Goal: Task Accomplishment & Management: Complete application form

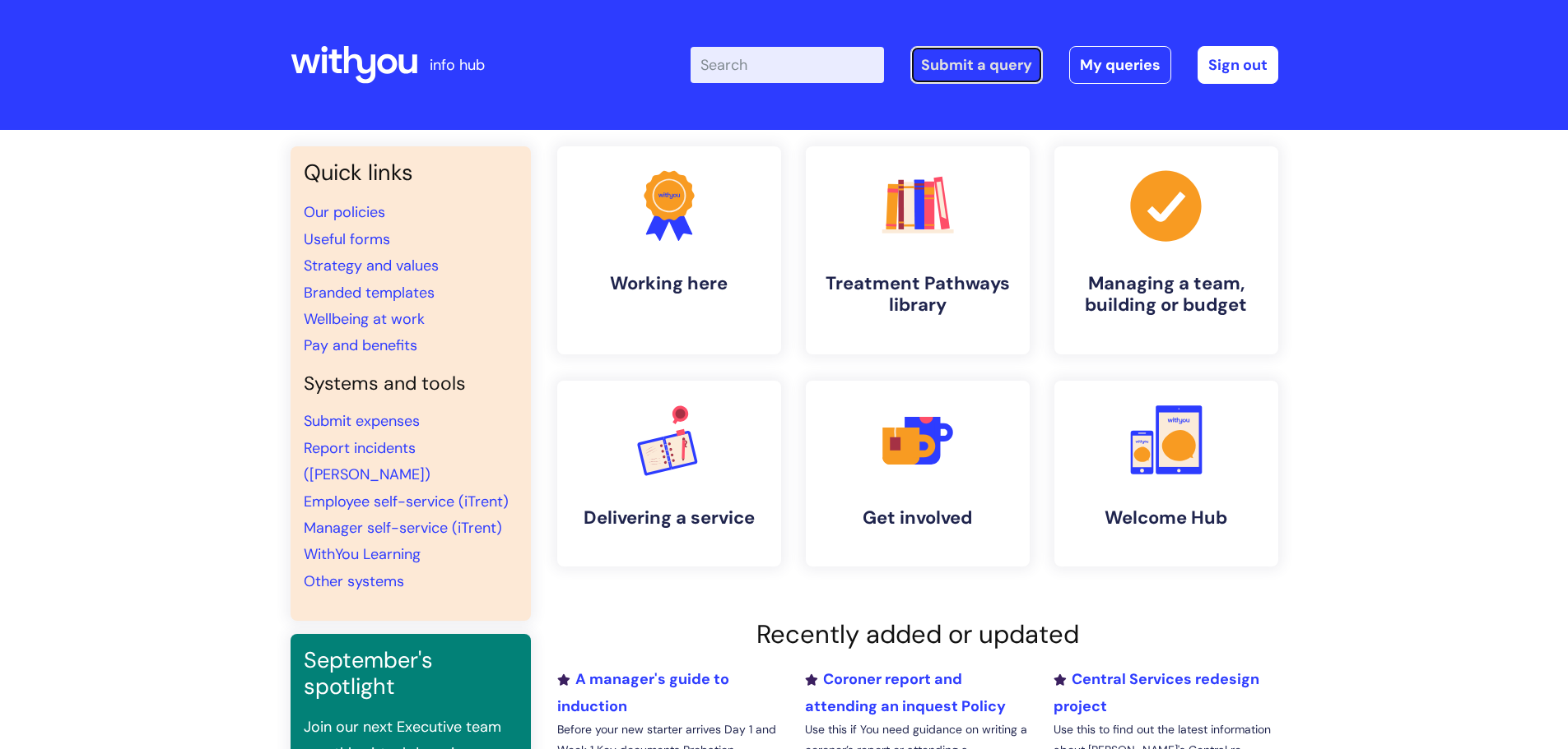
click at [960, 61] on link "Submit a query" at bounding box center [976, 65] width 132 height 38
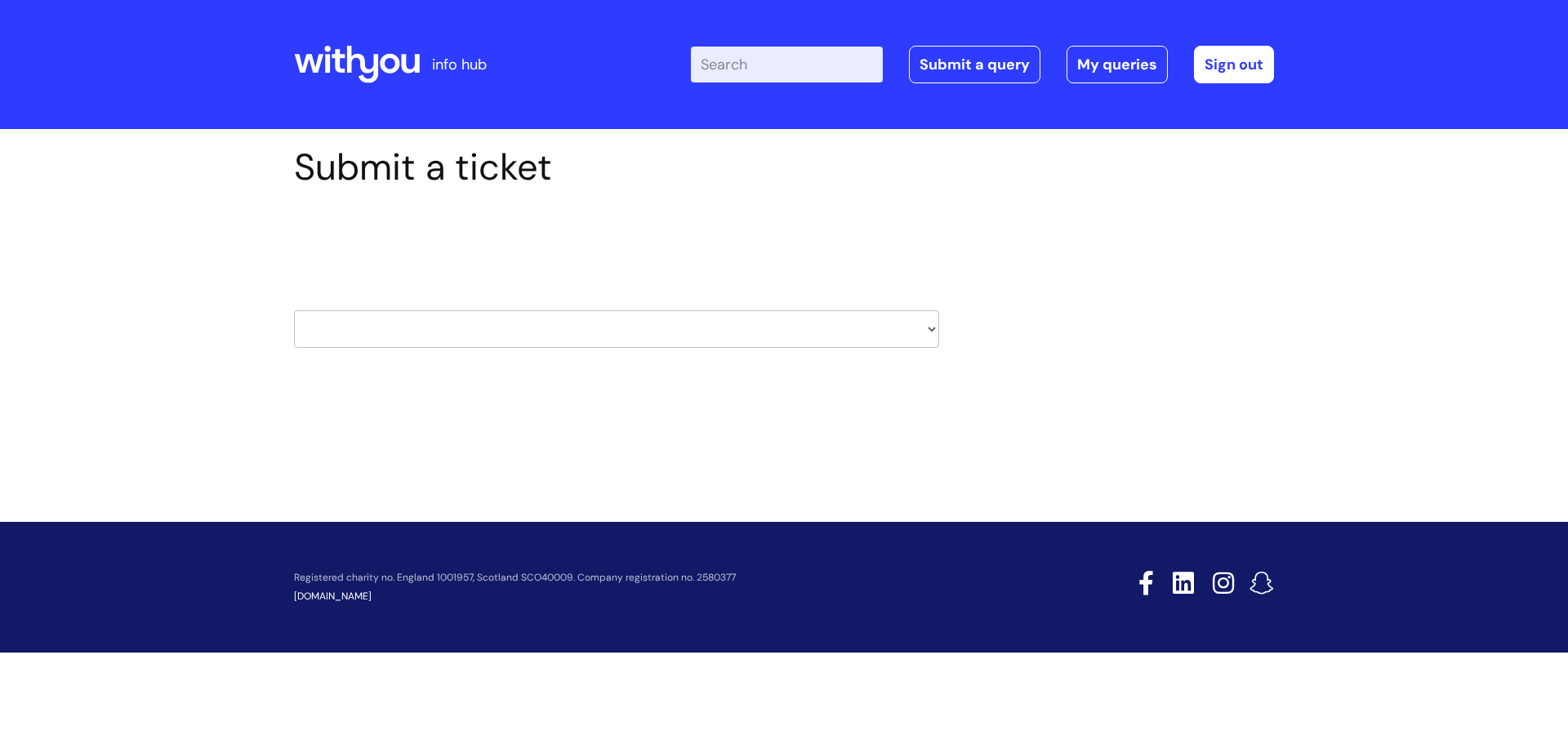
click at [564, 318] on select "HR / People IT and Support Clinical Drug Alerts Finance Accounts Data Support T…" at bounding box center [617, 329] width 645 height 38
select select "property_&_estates"
click at [294, 311] on select "HR / People IT and Support Clinical Drug Alerts Finance Accounts Data Support T…" at bounding box center [617, 329] width 645 height 38
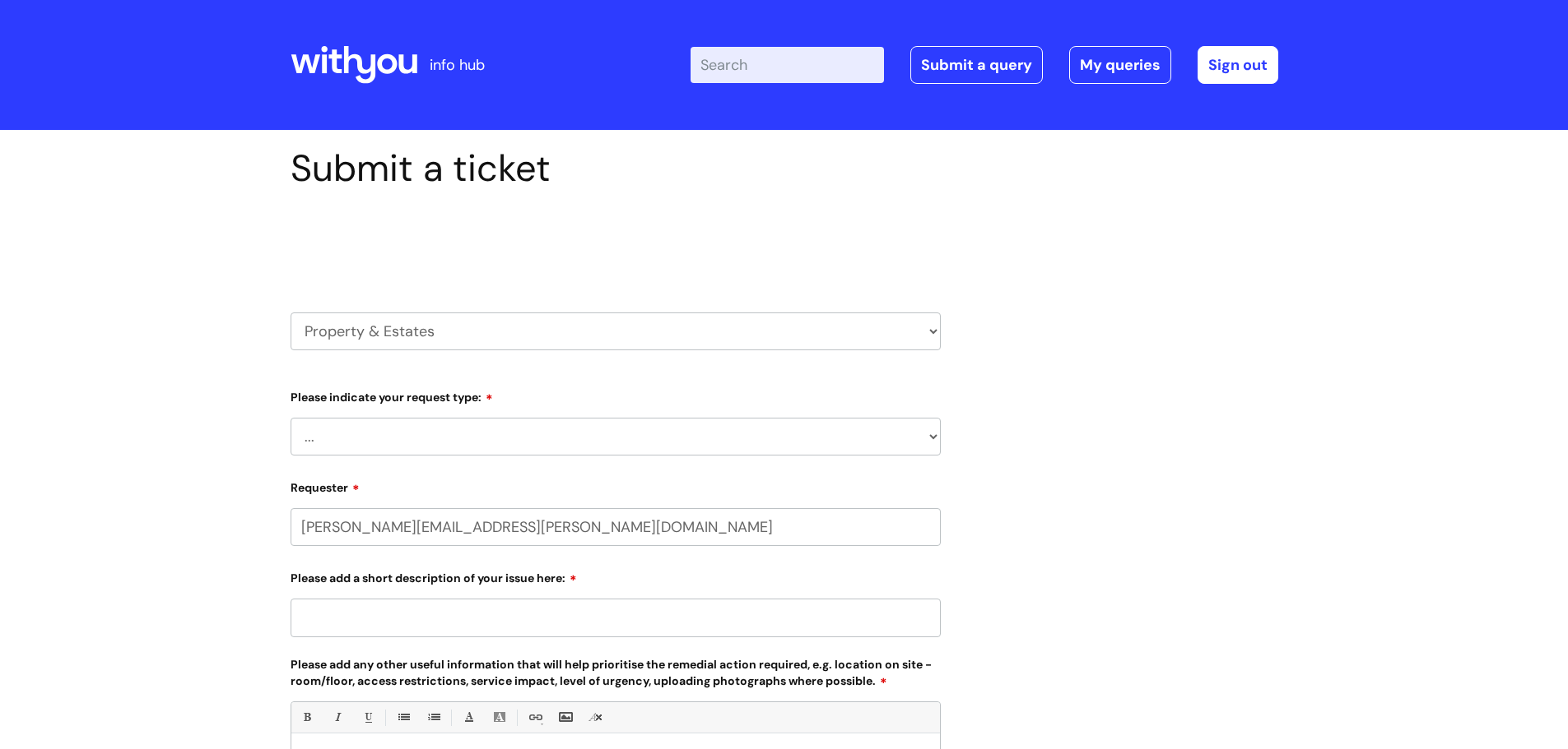
select select "80004157190"
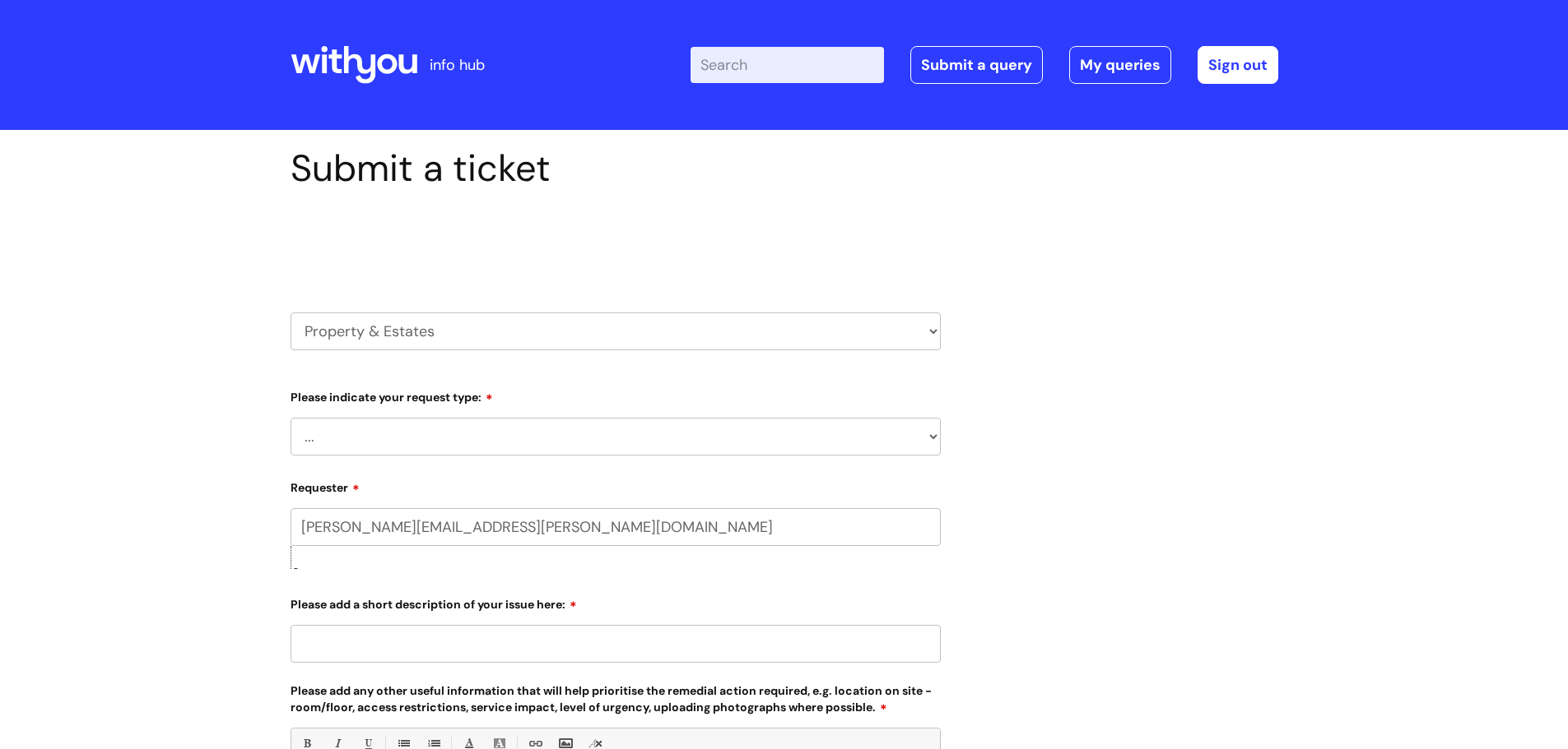
click at [479, 441] on select "... Facilities Support Lease/ Tenancy Agreements Health & Safety and Environmen…" at bounding box center [616, 436] width 650 height 38
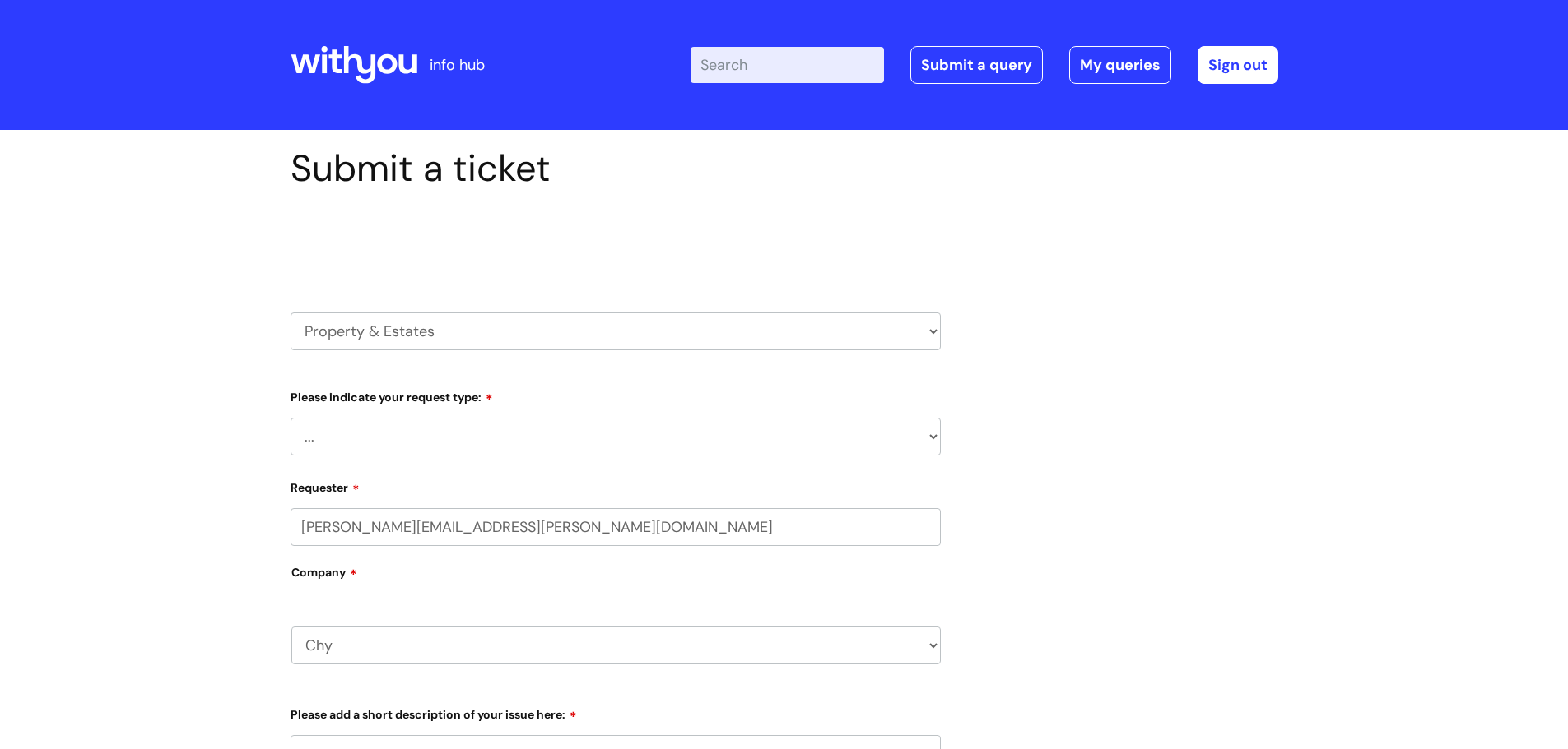
select select "Facilities Support"
click at [291, 418] on select "... Facilities Support Lease/ Tenancy Agreements Health & Safety and Environmen…" at bounding box center [616, 436] width 650 height 38
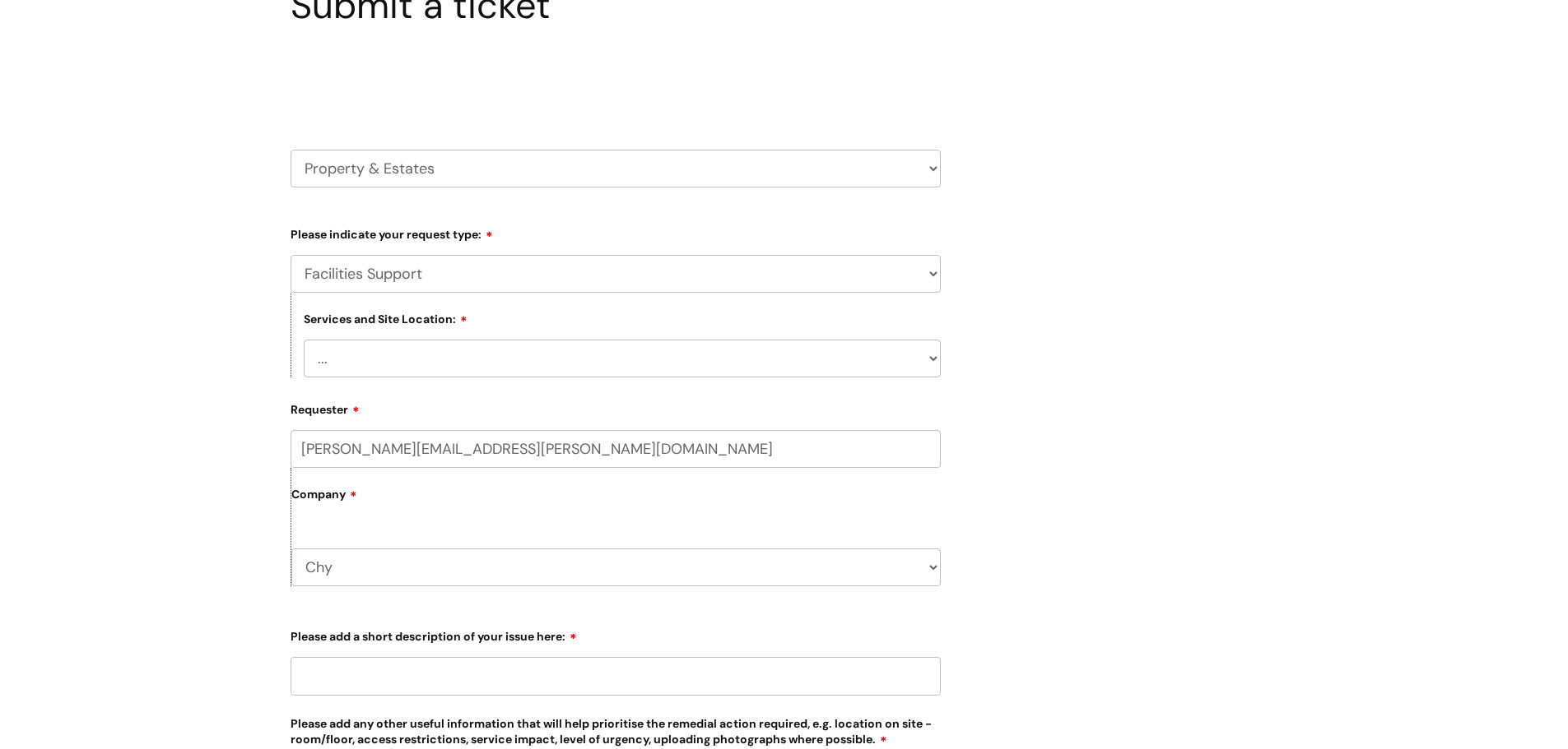
scroll to position [165, 0]
click at [472, 360] on select "... Cleethorpes Darlington Tubwell Darlington Coniscliffe Grimsby Preston Redca…" at bounding box center [622, 356] width 637 height 38
select select "Truro Chy"
click at [304, 338] on select "... Cleethorpes Darlington Tubwell Darlington Coniscliffe Grimsby Preston Redca…" at bounding box center [622, 356] width 637 height 38
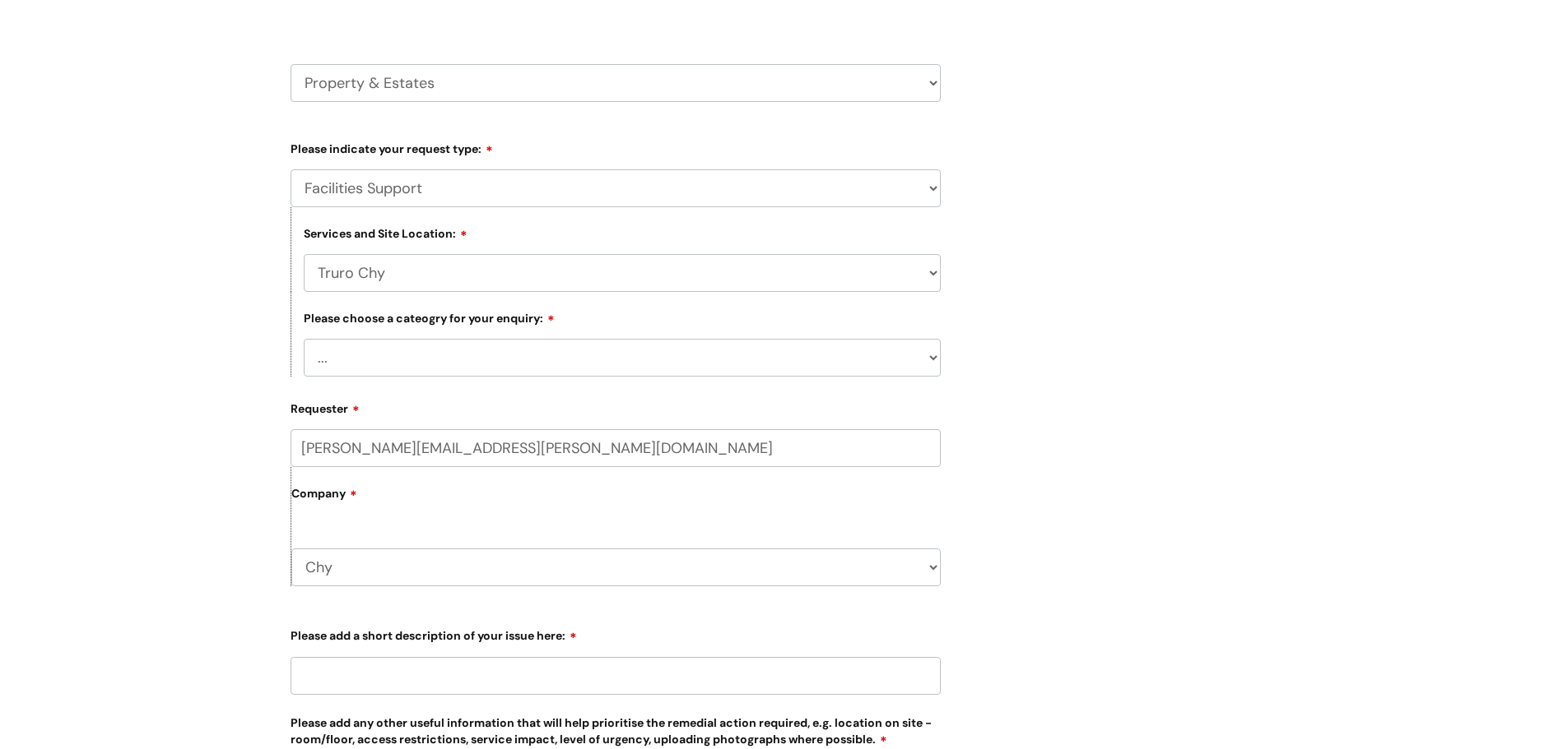
scroll to position [411, 0]
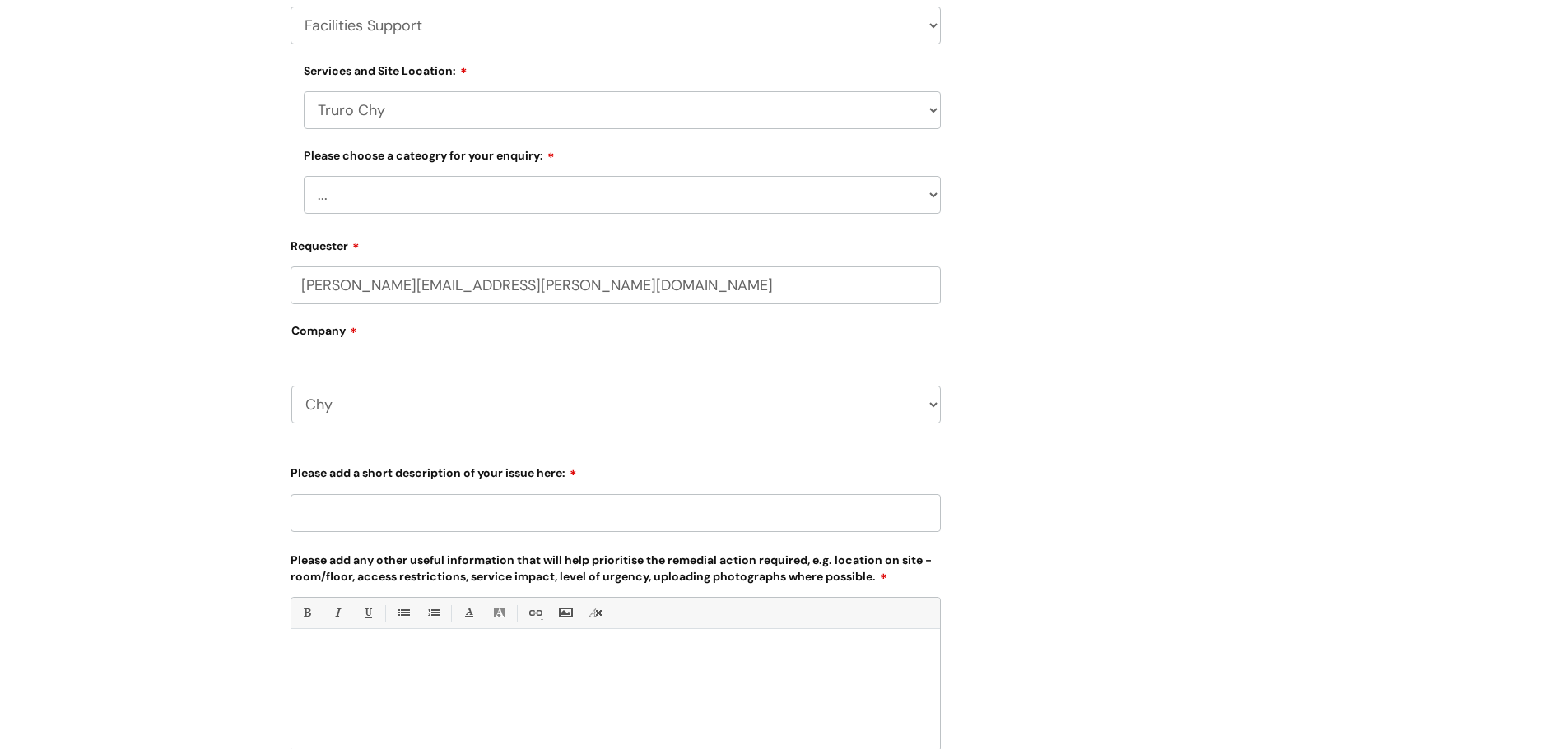
click at [588, 187] on select "... Electrical and Lighting Plumbing and Drainage Heating and Cooling Fixtures,…" at bounding box center [622, 194] width 637 height 38
select select "Property Systems incl, CCTV, Fire Alarms, Access Control"
click at [304, 176] on select "... Electrical and Lighting Plumbing and Drainage Heating and Cooling Fixtures,…" at bounding box center [622, 194] width 637 height 38
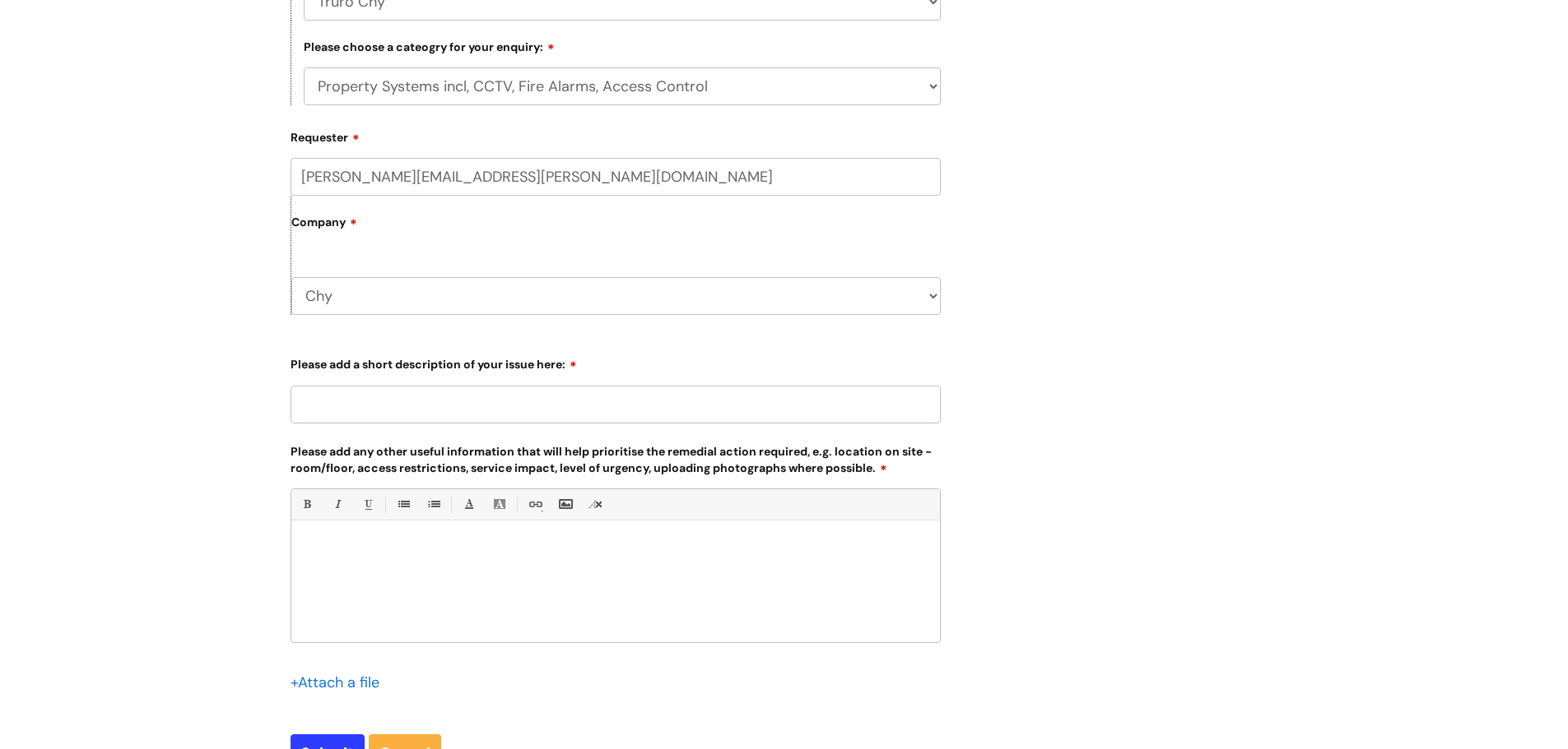
scroll to position [576, 0]
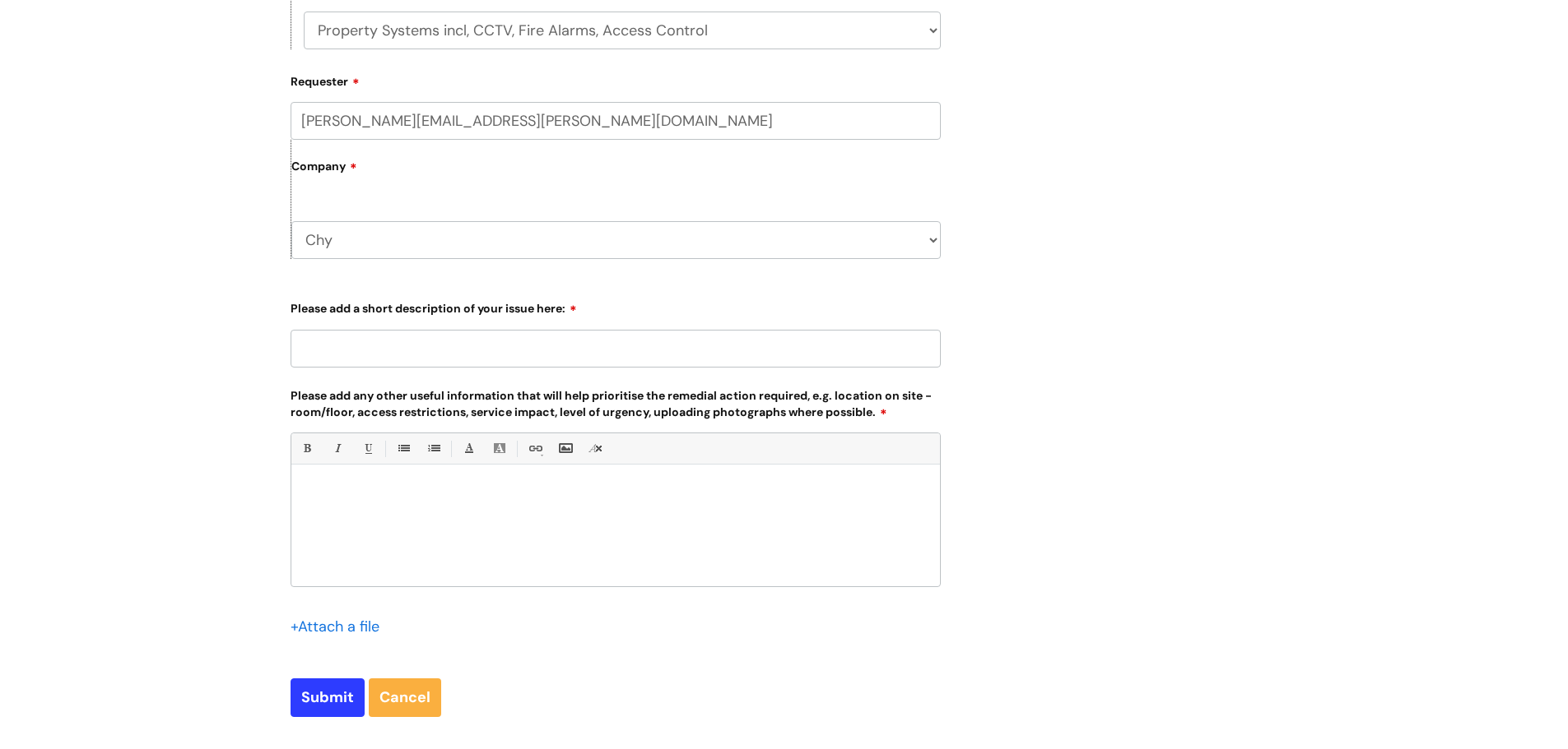
click at [561, 352] on input "Please add a short description of your issue here:" at bounding box center [616, 348] width 650 height 38
click at [343, 484] on div at bounding box center [616, 530] width 648 height 114
click at [425, 346] on input "Annual Servicing/testing Due" at bounding box center [616, 348] width 650 height 38
type input "Annual Servicing/Testing Due"
click at [370, 481] on div at bounding box center [616, 530] width 648 height 114
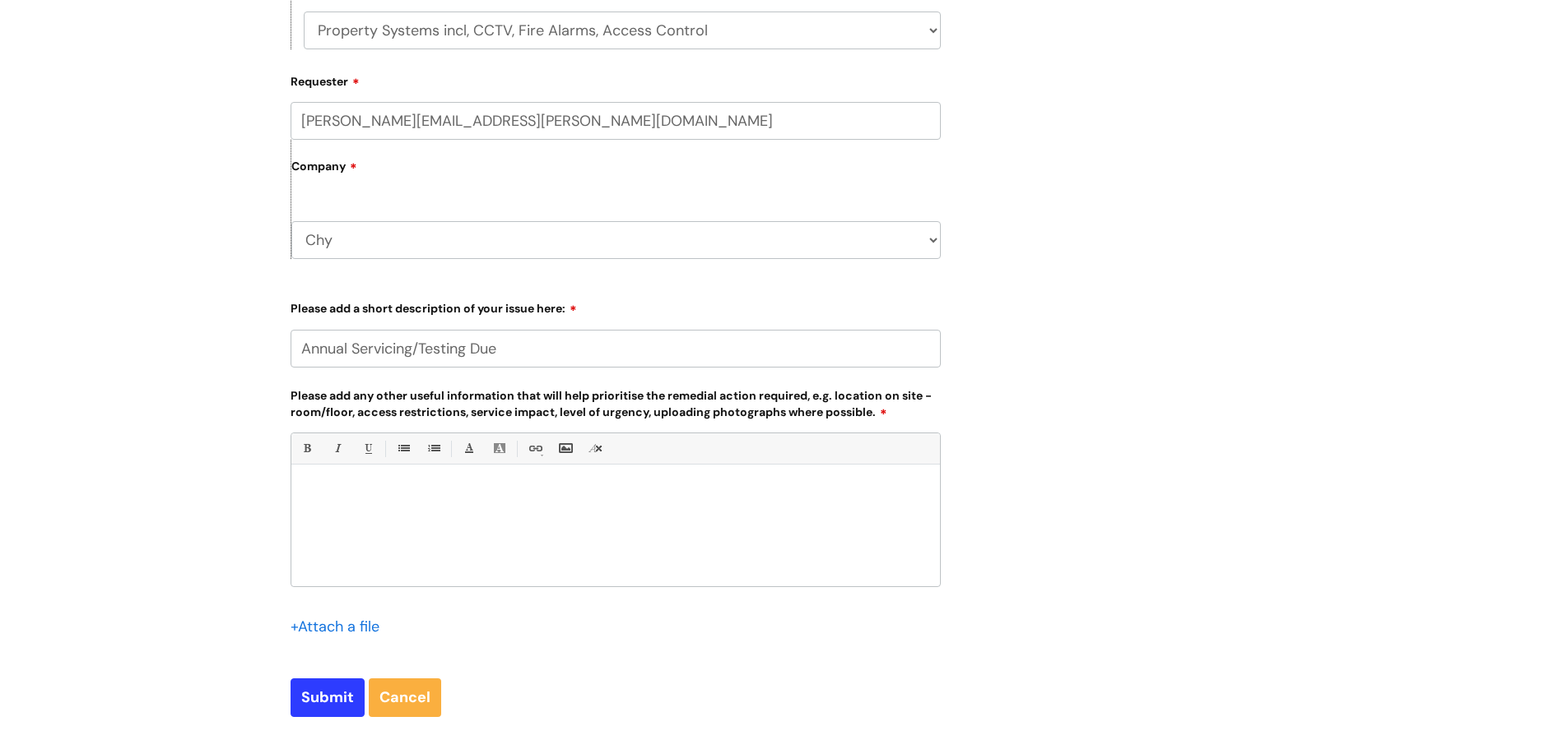
paste div
click at [350, 553] on div "Contractor Emergency Lighting Contractor Fire & Smoke Alarm Testing - Main Hous…" at bounding box center [616, 530] width 648 height 114
click at [350, 543] on div "Contractor Emergency Lighting Contractor Fire & Smoke Alarm Testing - Main Hous…" at bounding box center [616, 530] width 648 height 114
click at [808, 547] on div "Contractor Emergency Lighting Contractor Fire & Smoke Alarm Testing - Main Hous…" at bounding box center [616, 530] width 648 height 114
click at [623, 542] on div "Contractor Emergency Lighting Contractor Fire & Smoke Alarm Testing - Main Hous…" at bounding box center [616, 530] width 648 height 114
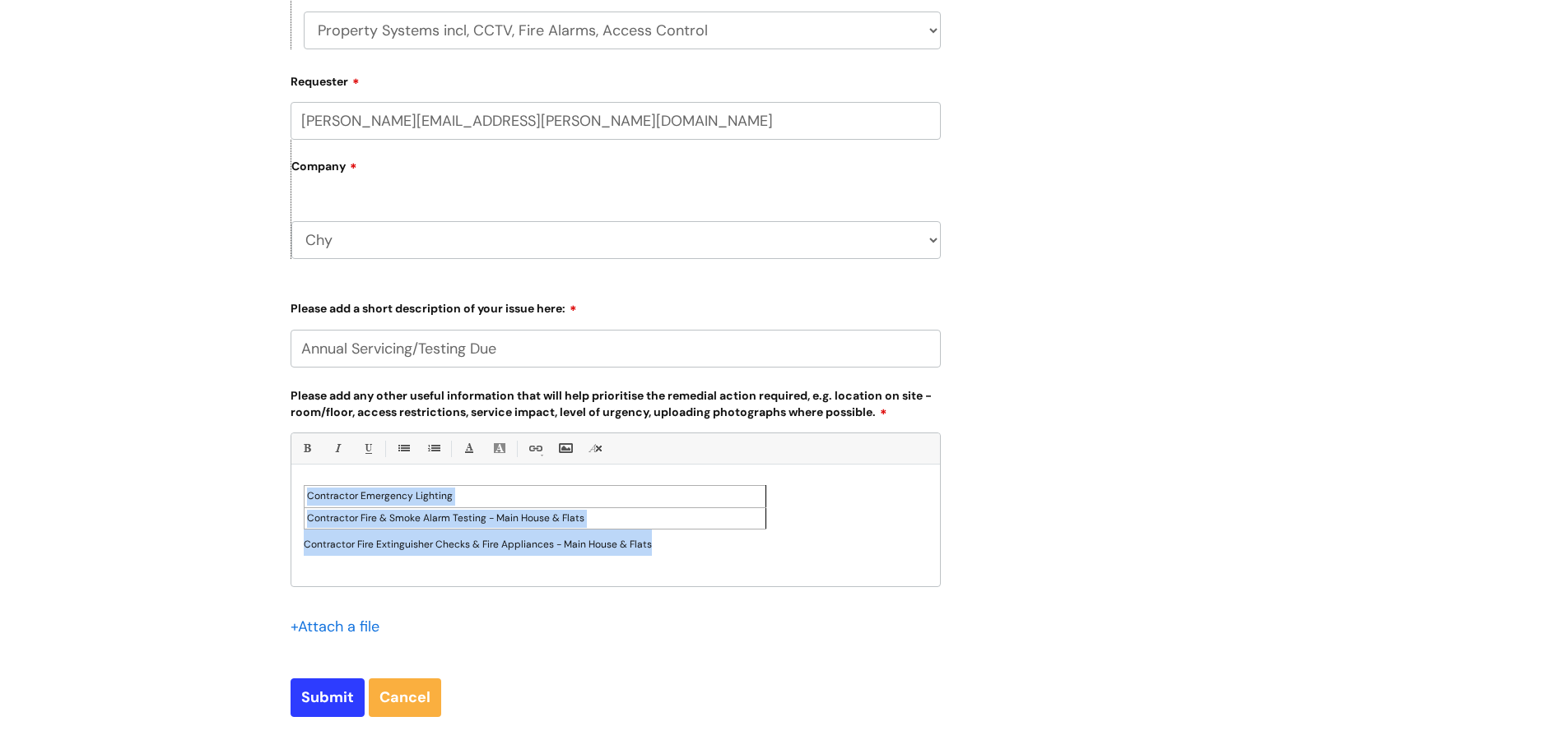
drag, startPoint x: 675, startPoint y: 543, endPoint x: 282, endPoint y: 486, distance: 397.1
click at [282, 486] on div "Submit a ticket Select issue type HR / People IT and Support Clinical Drug Aler…" at bounding box center [615, 156] width 675 height 1173
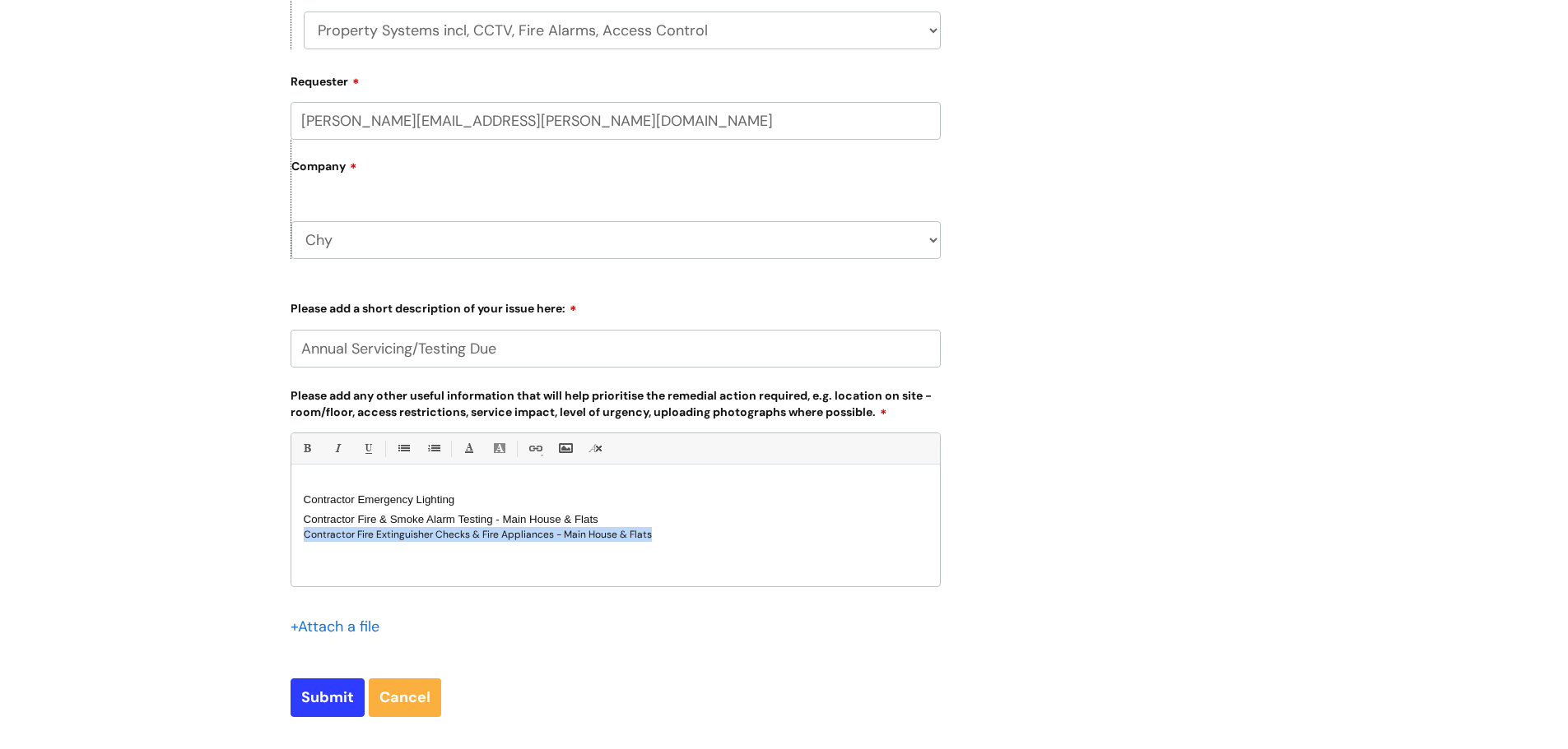
drag, startPoint x: 659, startPoint y: 533, endPoint x: 292, endPoint y: 541, distance: 367.1
click at [292, 541] on div "Contractor Emergency Lighting Contractor Fire & Smoke Alarm Testing - Main Hou…" at bounding box center [616, 530] width 648 height 114
click at [627, 515] on div "Contractor Fire & Smoke Alarm Testing - Main House & Flats" at bounding box center [615, 520] width 623 height 15
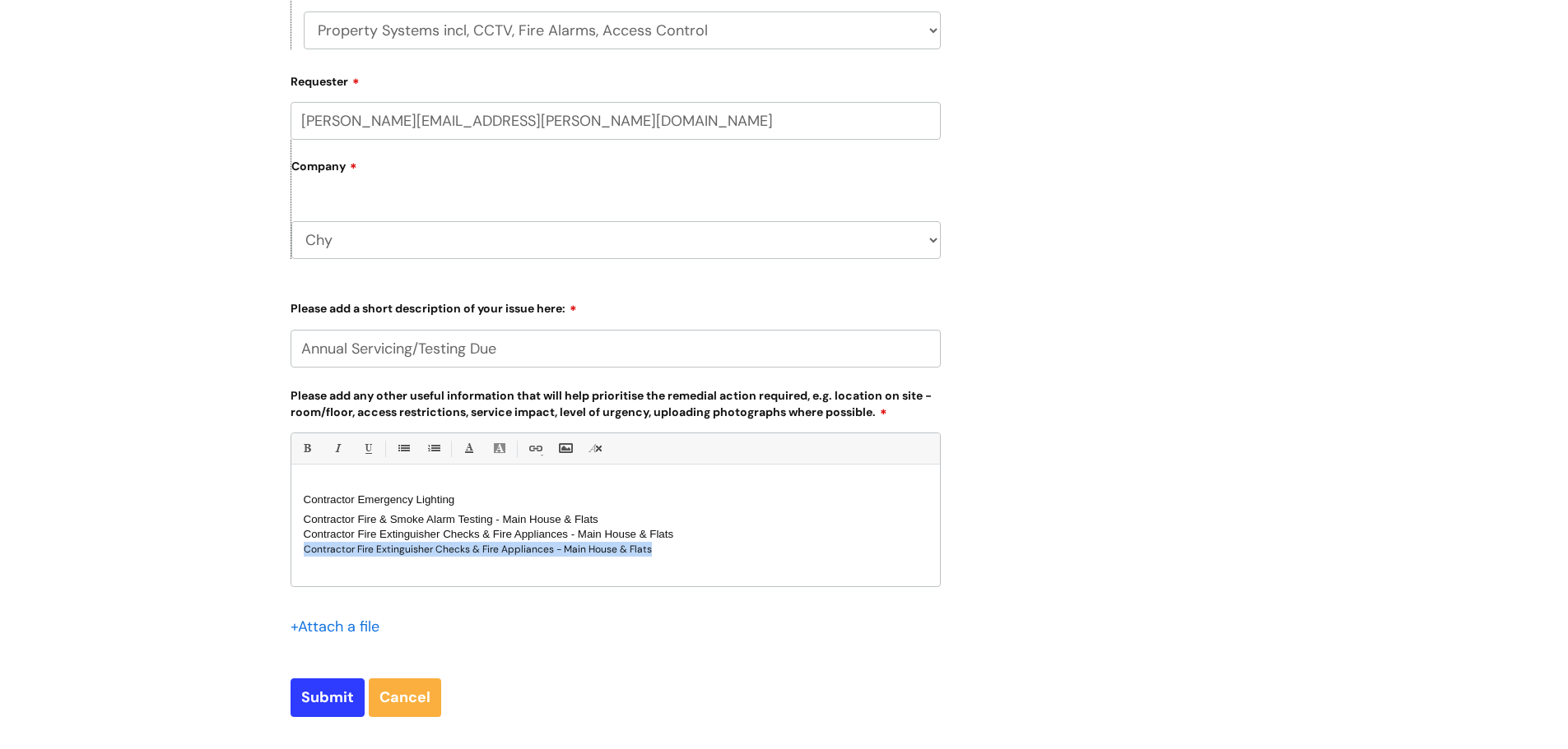
drag, startPoint x: 668, startPoint y: 547, endPoint x: 239, endPoint y: 560, distance: 429.2
click at [239, 560] on div "Submit a ticket Select issue type HR / People IT and Support Clinical Drug Aler…" at bounding box center [784, 182] width 1568 height 1258
click at [321, 481] on div "Contractor Emergency Lighting Contractor Fire & Smoke Alarm Testing - Main Hou…" at bounding box center [616, 530] width 648 height 114
click at [306, 511] on div "Contractor Emergency Lighting Contractor Fire & Smoke Alarm Testing - Main Hou…" at bounding box center [616, 530] width 648 height 114
click at [404, 480] on div "Contractor Emergency Lighting Contractor Fire & Smoke Alarm Testing - Main Hou…" at bounding box center [616, 530] width 648 height 114
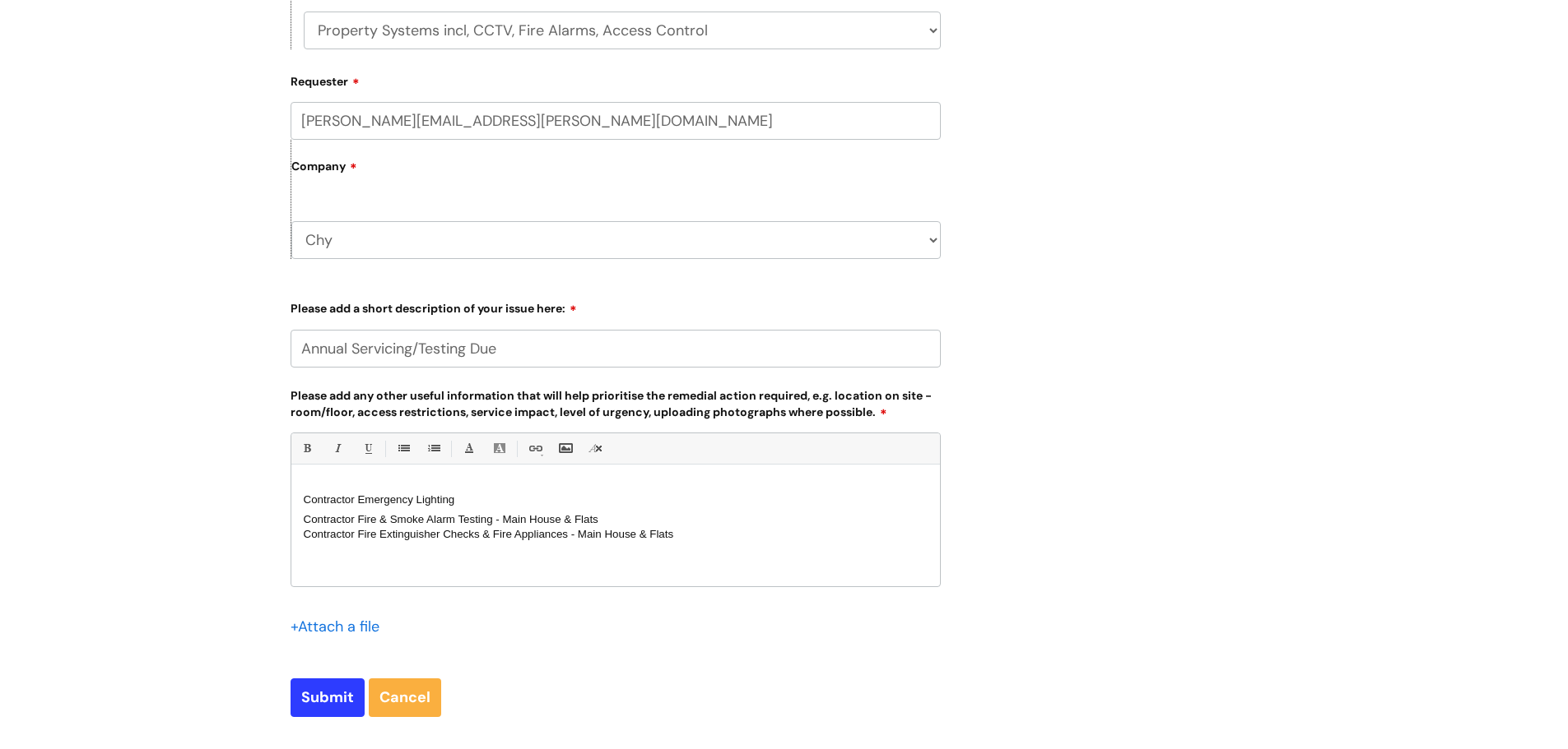
click at [698, 533] on div "Contractor Fire Extinguisher Checks & Fire Appliances - Main House & Flats" at bounding box center [615, 534] width 623 height 15
click at [301, 494] on div "Contractor Emergency Lighting Contractor Fire & Smoke Alarm Testing - Main Hou…" at bounding box center [616, 530] width 648 height 114
click at [699, 545] on div "Contractor Fire Extinguisher Checks & Fire Appliances - Main House & Flats" at bounding box center [615, 549] width 623 height 15
click at [684, 551] on div "Contractor Fire Extinguisher Checks & Fire Appliances - Main House & Flats" at bounding box center [615, 549] width 623 height 15
click at [305, 490] on span "The following are all due this month:" at bounding box center [391, 492] width 175 height 12
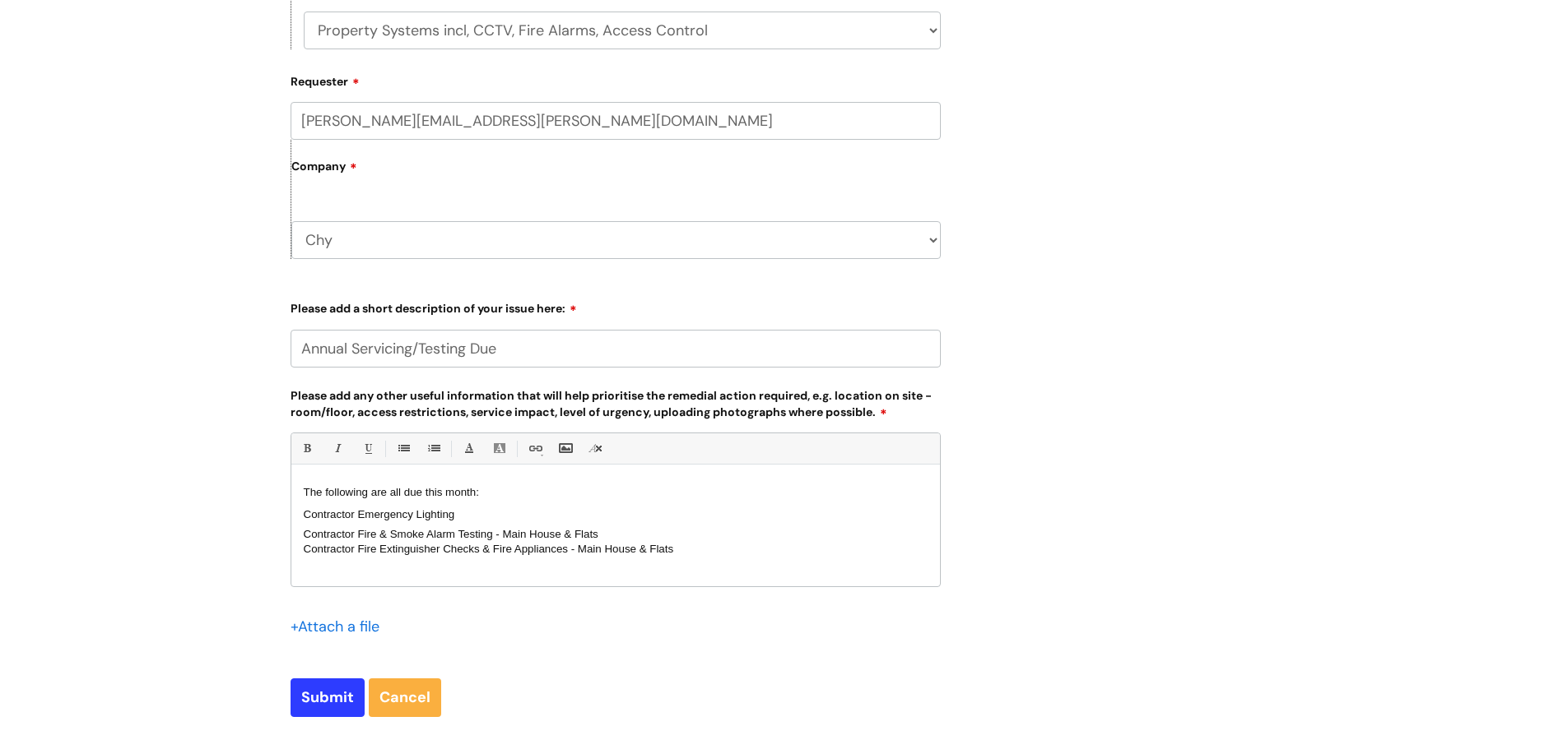
click at [314, 573] on div at bounding box center [615, 579] width 623 height 15
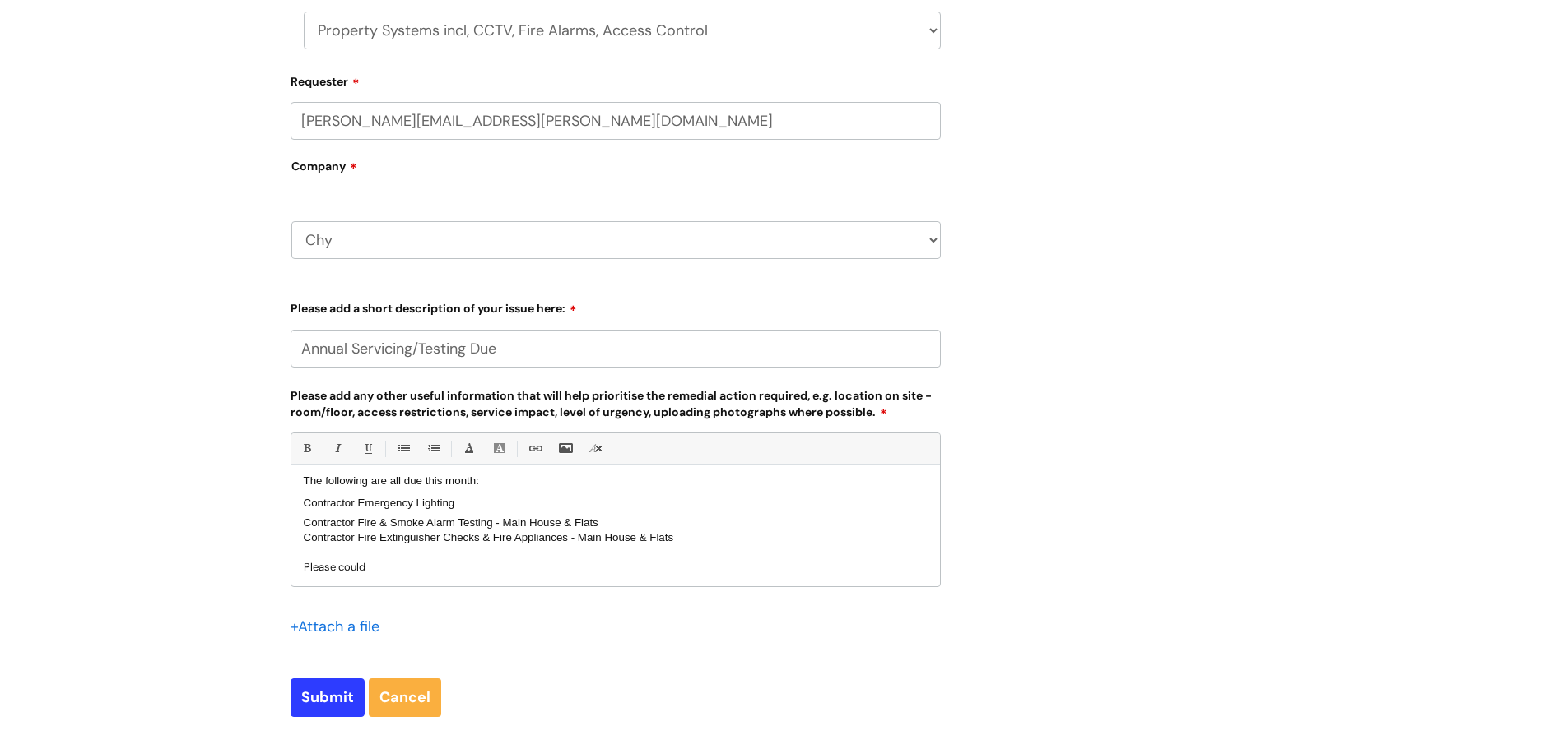
drag, startPoint x: 371, startPoint y: 580, endPoint x: 297, endPoint y: 580, distance: 74.0
click at [297, 580] on div "The following are all due this month: Contractor Emergency Lighting Contractor…" at bounding box center [616, 530] width 648 height 114
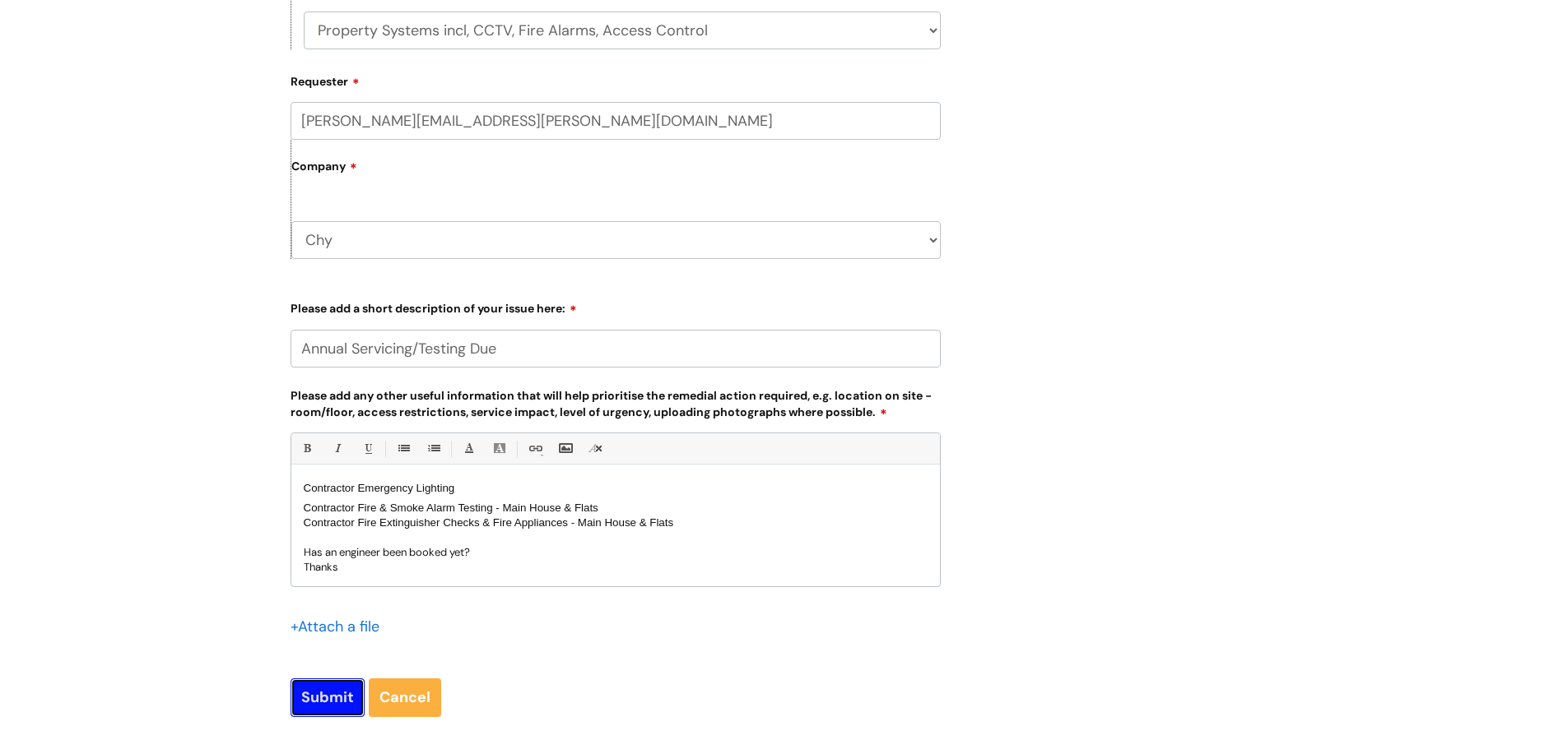
click at [322, 697] on input "Submit" at bounding box center [328, 697] width 74 height 38
type input "Please Wait..."
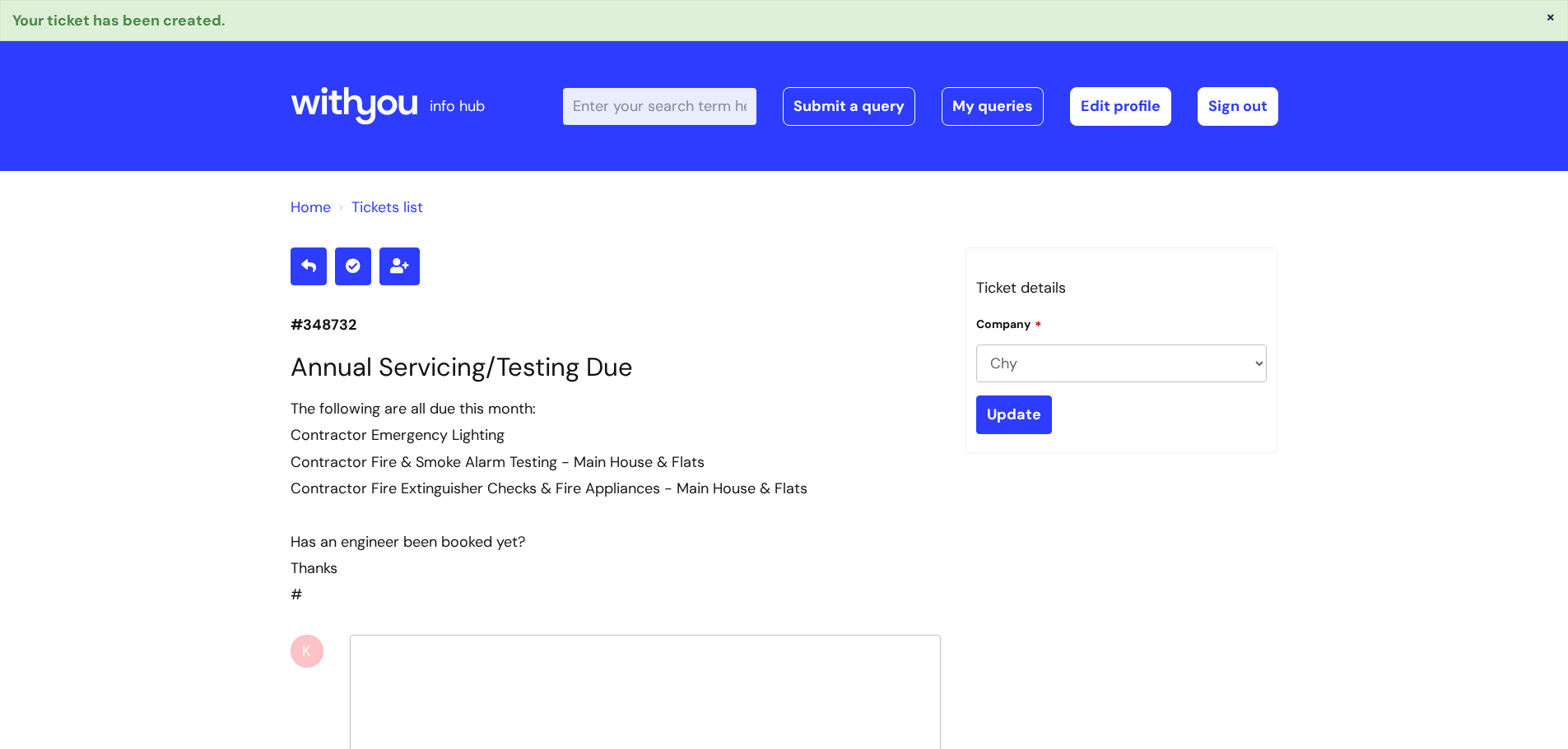
select select "Facilities Support"
select select "Truro Chy"
select select "Property Systems incl, CCTV, Fire Alarms, Access Control"
